Goal: Task Accomplishment & Management: Use online tool/utility

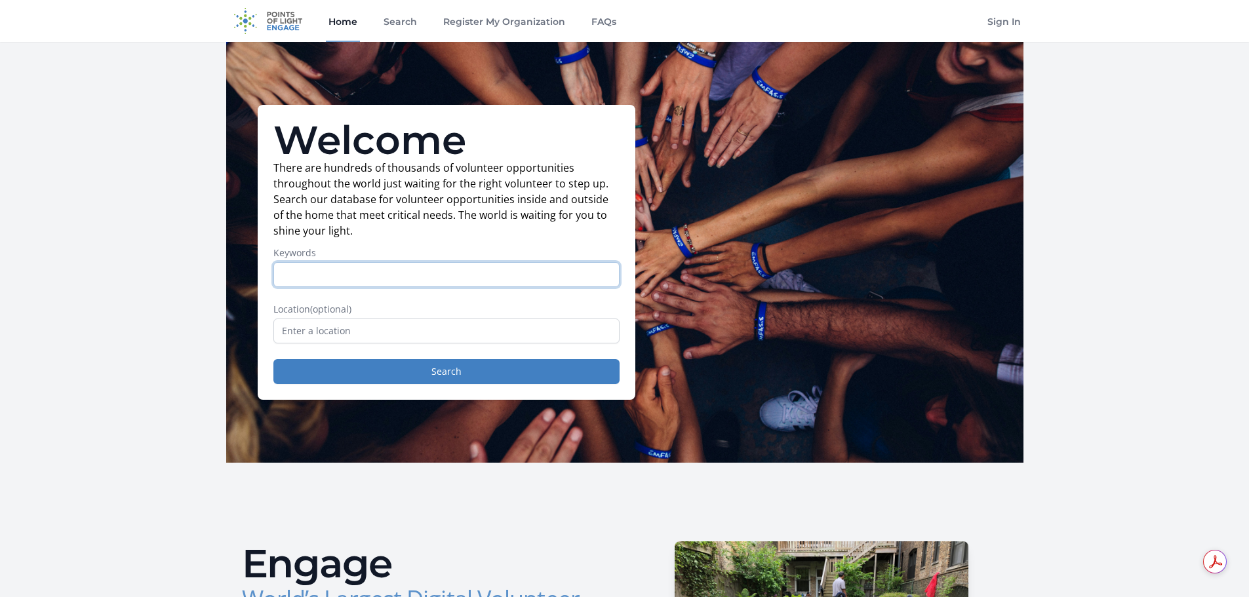
click at [348, 278] on input "Keywords" at bounding box center [446, 274] width 346 height 25
click at [312, 332] on input "text" at bounding box center [446, 331] width 346 height 25
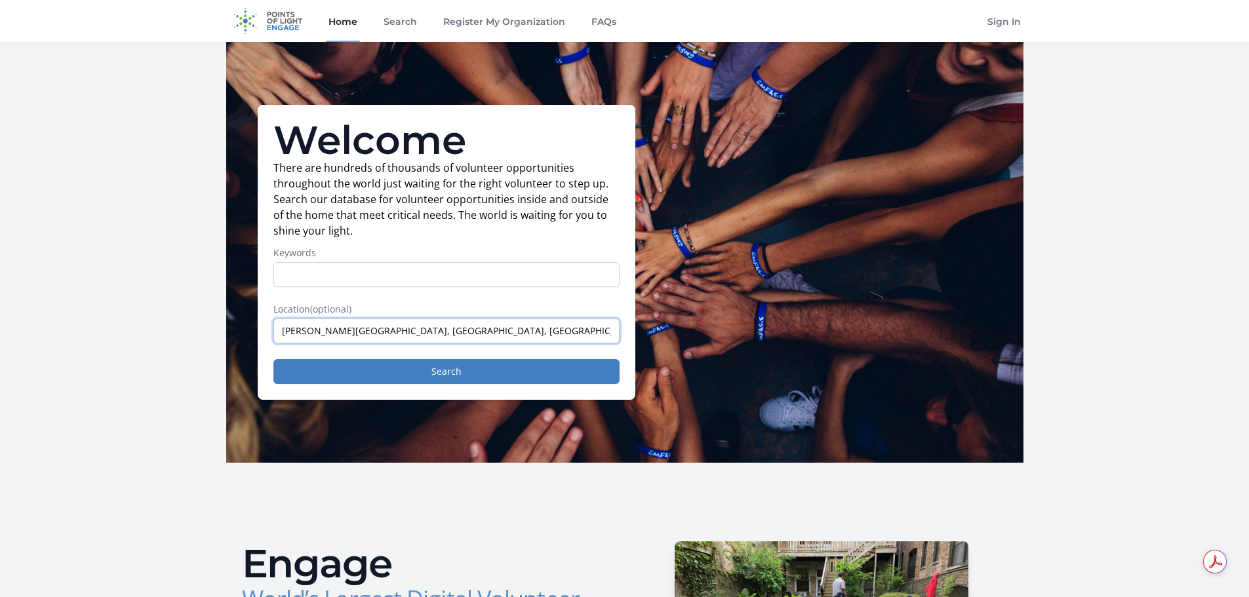
type input "[PERSON_NAME][GEOGRAPHIC_DATA], [GEOGRAPHIC_DATA], [GEOGRAPHIC_DATA]"
click at [273, 359] on button "Search" at bounding box center [446, 371] width 346 height 25
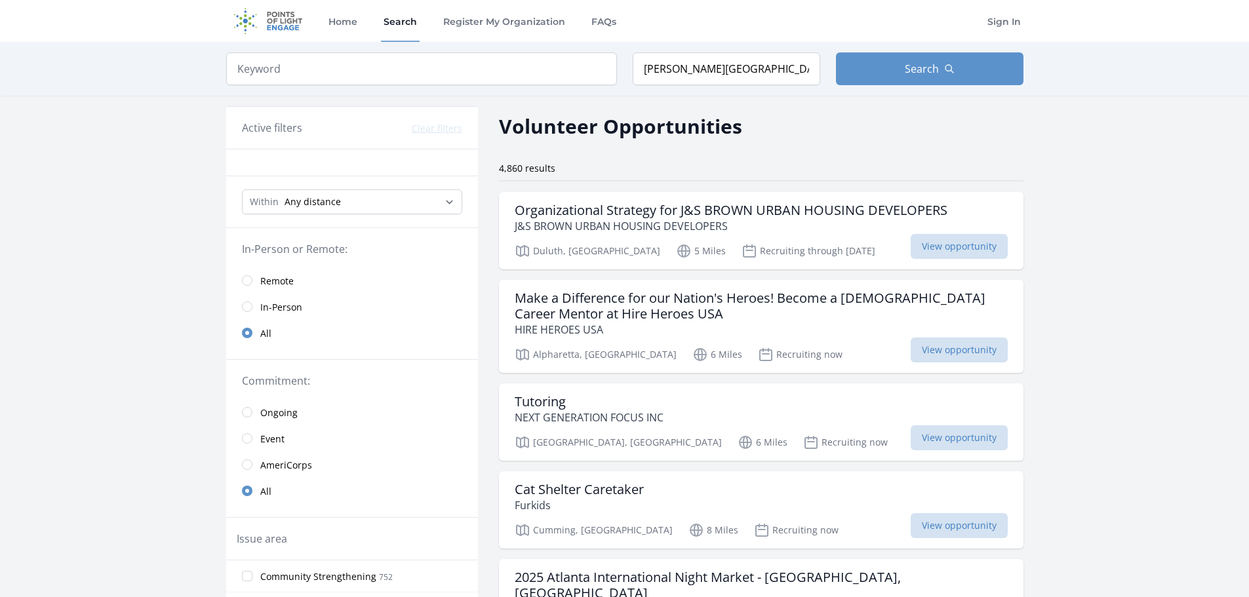
click at [248, 301] on link "In-Person" at bounding box center [352, 307] width 252 height 26
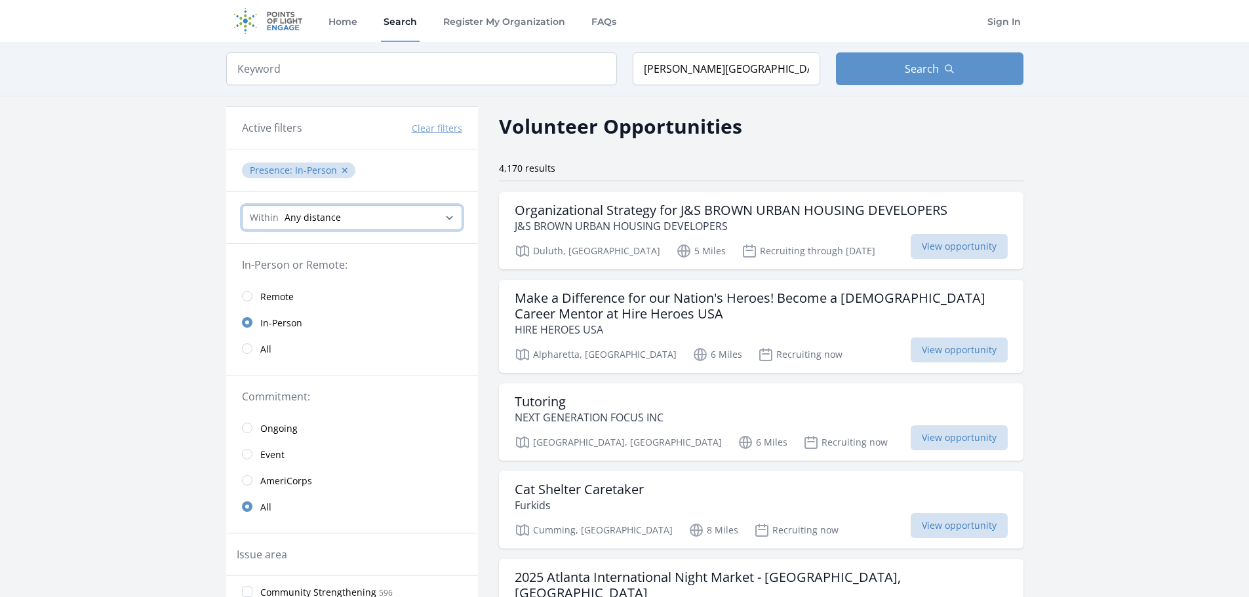
click at [338, 207] on select "Any distance , 5 Miles , 20 Miles , 50 Miles , 100 Miles" at bounding box center [352, 217] width 220 height 25
select select "32186"
click at [242, 205] on select "Any distance , 5 Miles , 20 Miles , 50 Miles , 100 Miles" at bounding box center [352, 217] width 220 height 25
click at [347, 220] on select "Any distance , 5 Miles , 20 Miles , 50 Miles , 100 Miles" at bounding box center [352, 217] width 220 height 25
select select "8046"
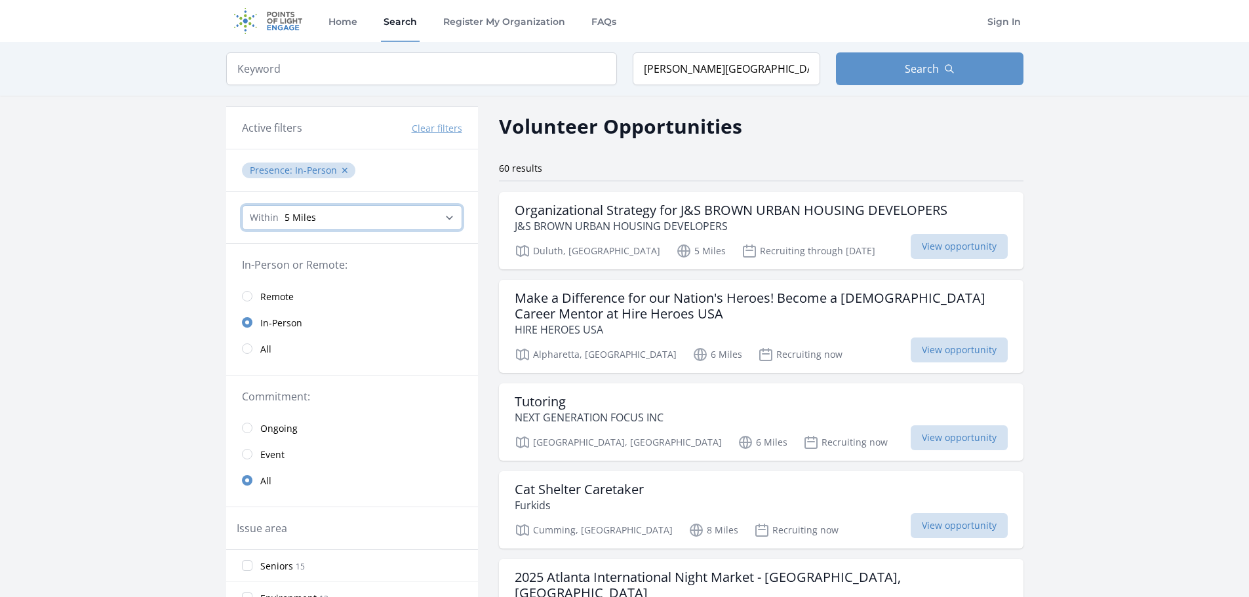
click at [242, 205] on select "Any distance , 5 Miles , 20 Miles , 50 Miles , 100 Miles" at bounding box center [352, 217] width 220 height 25
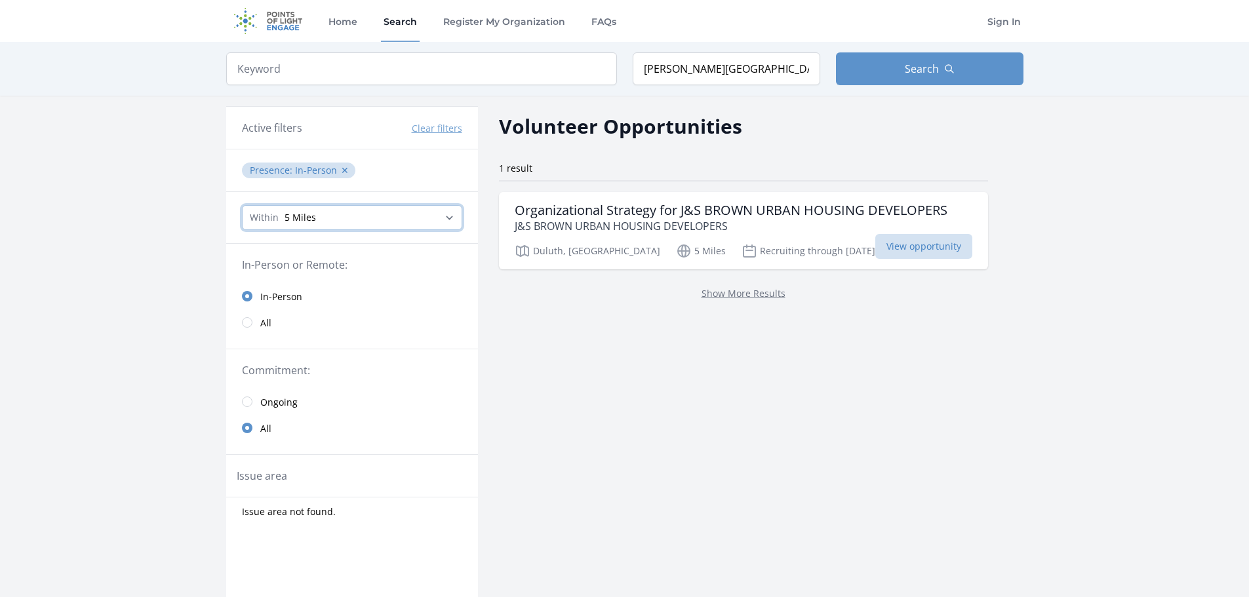
click at [328, 225] on select "Any distance , 5 Miles , 20 Miles , 50 Miles , 100 Miles" at bounding box center [352, 217] width 220 height 25
select select "32186"
click at [242, 205] on select "Any distance , 5 Miles , 20 Miles , 50 Miles , 100 Miles" at bounding box center [352, 217] width 220 height 25
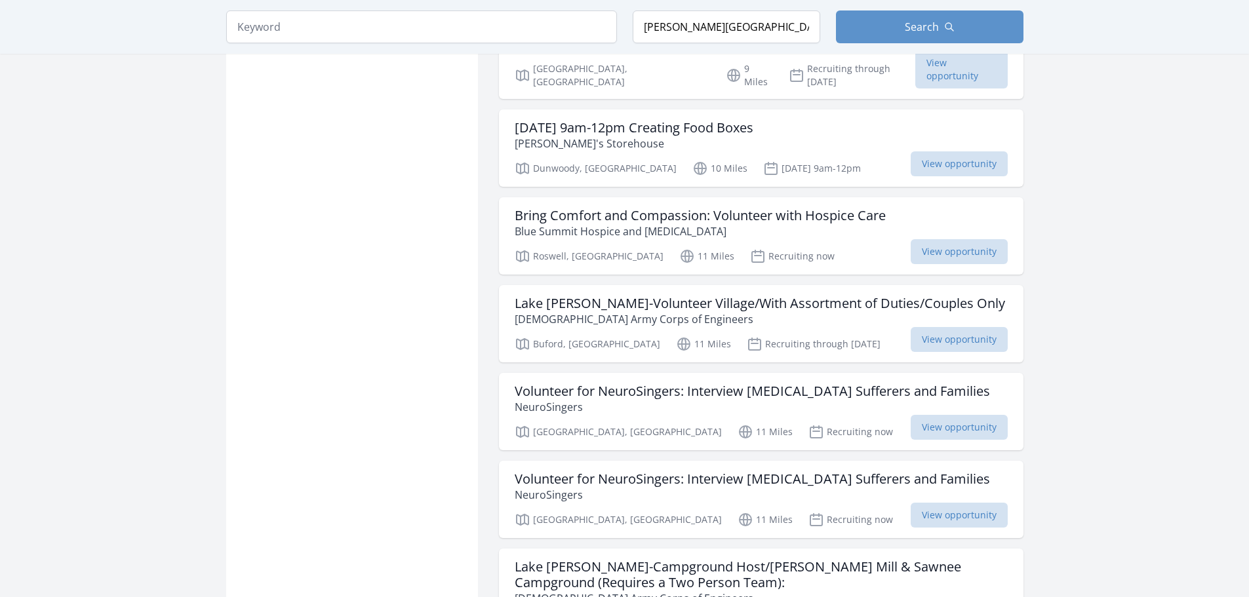
scroll to position [952, 0]
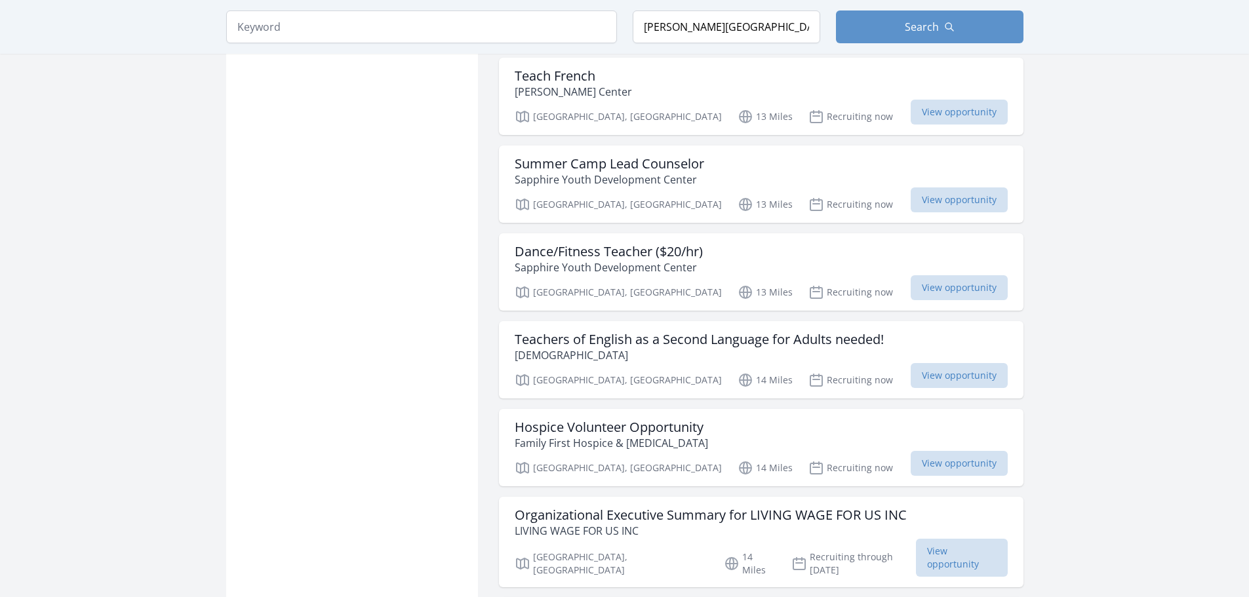
scroll to position [2575, 0]
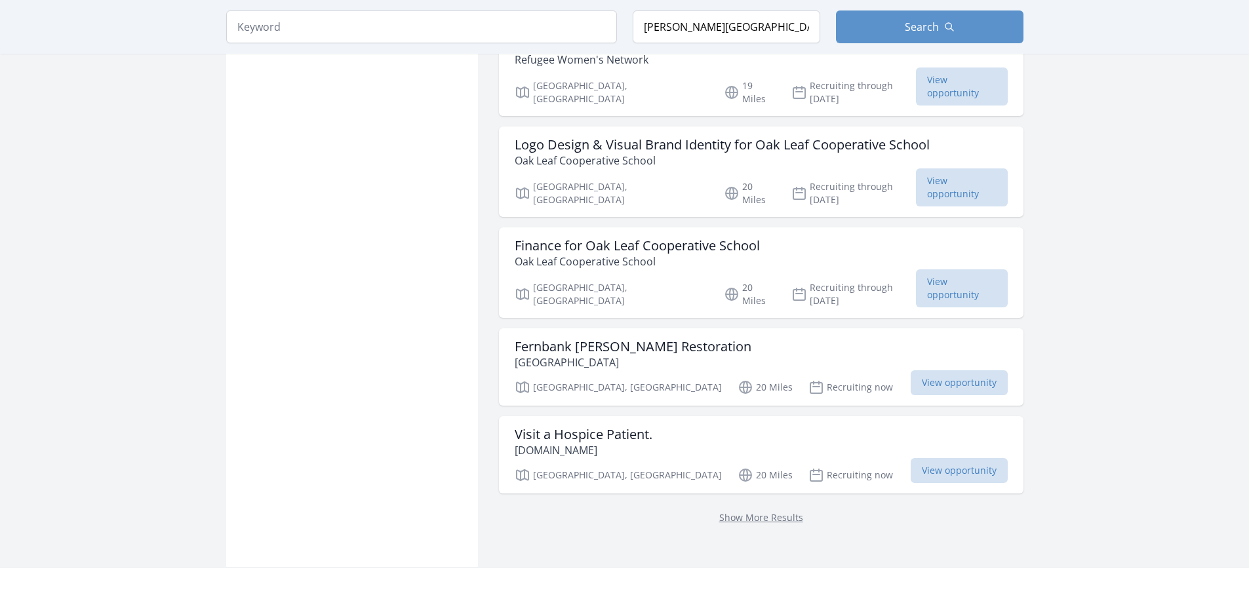
scroll to position [5243, 0]
